Goal: Learn about a topic

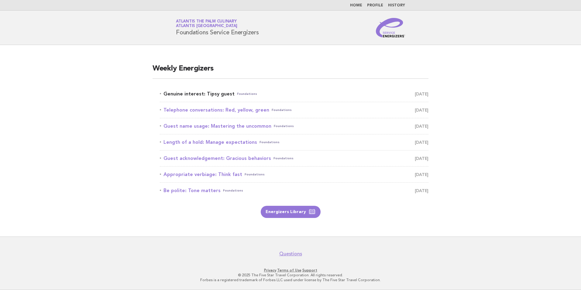
click at [208, 95] on link "Genuine interest: Tipsy guest Foundations [DATE]" at bounding box center [294, 94] width 269 height 9
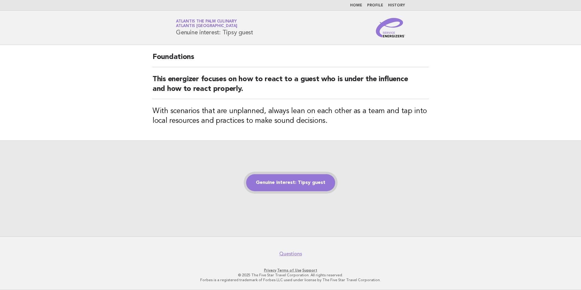
click at [298, 178] on link "Genuine interest: Tipsy guest" at bounding box center [290, 182] width 89 height 17
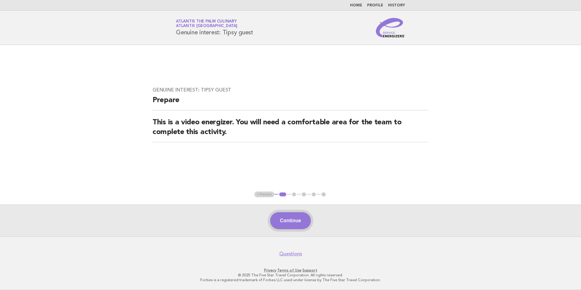
click at [294, 226] on button "Continue" at bounding box center [290, 220] width 40 height 17
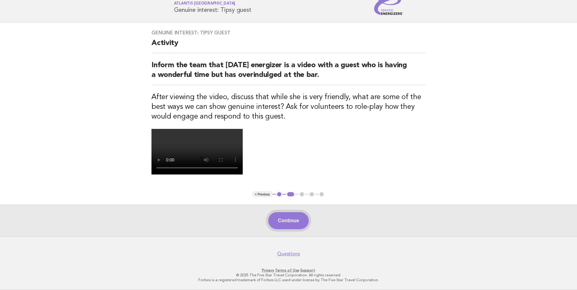
click at [297, 220] on button "Continue" at bounding box center [288, 220] width 40 height 17
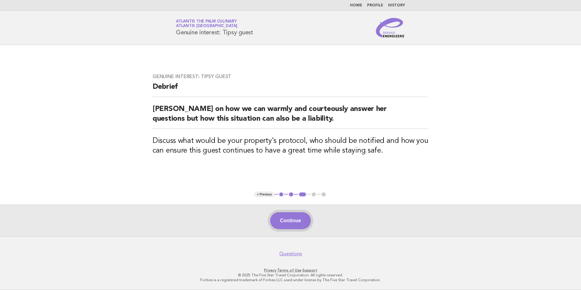
click at [296, 220] on button "Continue" at bounding box center [290, 220] width 40 height 17
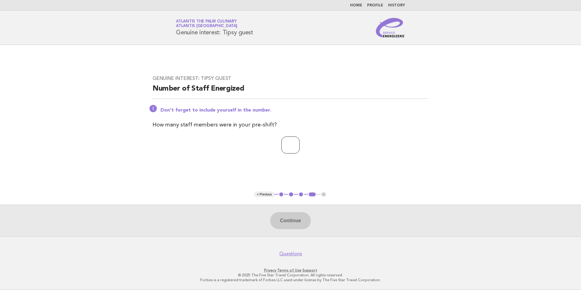
click at [286, 151] on input "number" at bounding box center [291, 145] width 18 height 17
type input "**"
click at [295, 225] on button "Continue" at bounding box center [290, 220] width 40 height 17
